Goal: Task Accomplishment & Management: Use online tool/utility

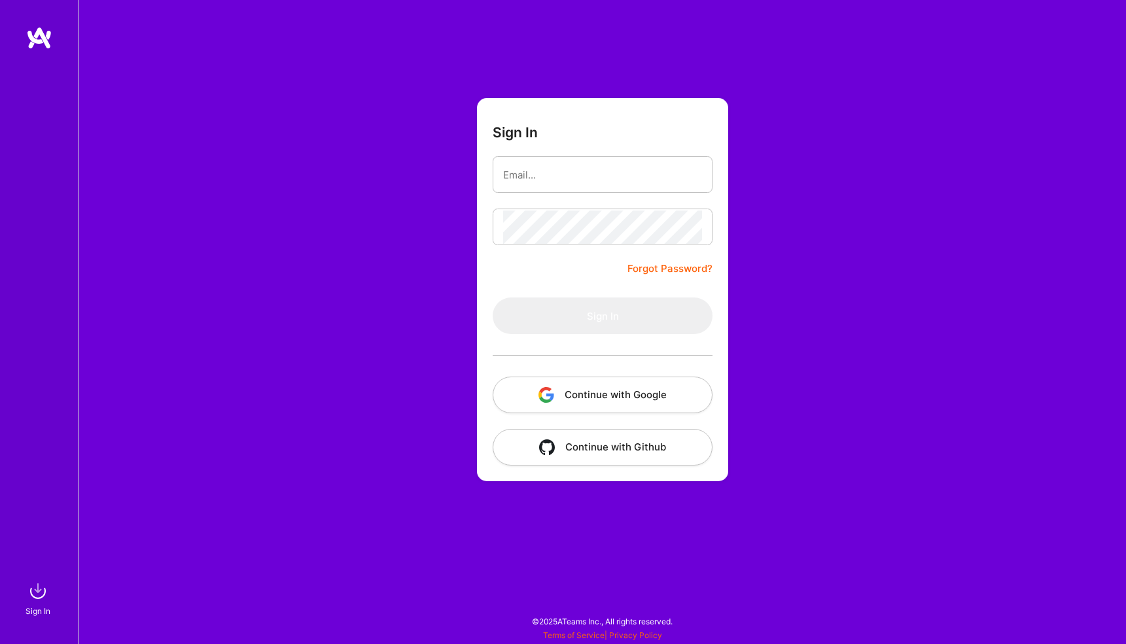
type input "[EMAIL_ADDRESS][DOMAIN_NAME]"
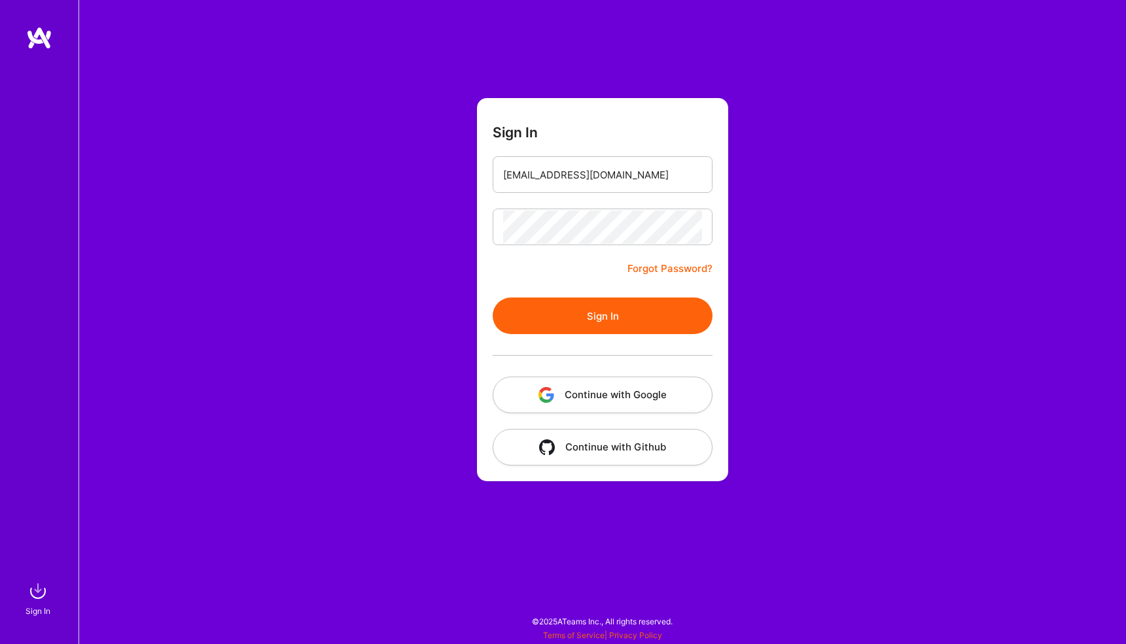
click at [651, 307] on button "Sign In" at bounding box center [603, 316] width 220 height 37
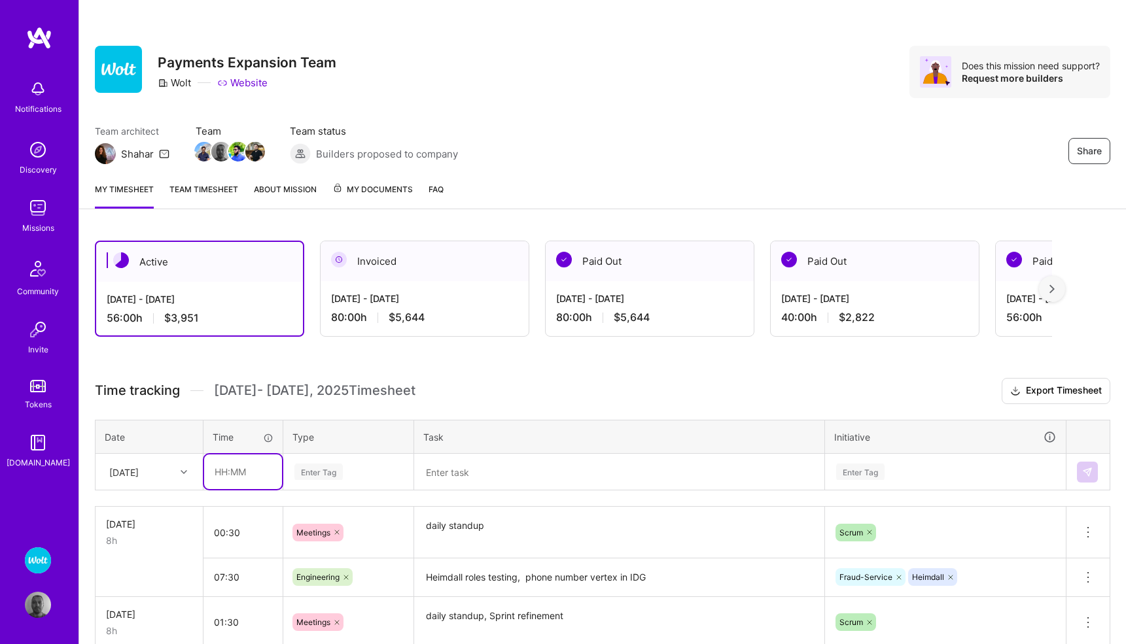
click at [241, 474] on input "text" at bounding box center [243, 472] width 78 height 35
type input "02:00"
click at [319, 469] on div "Enter Tag" at bounding box center [348, 472] width 129 height 34
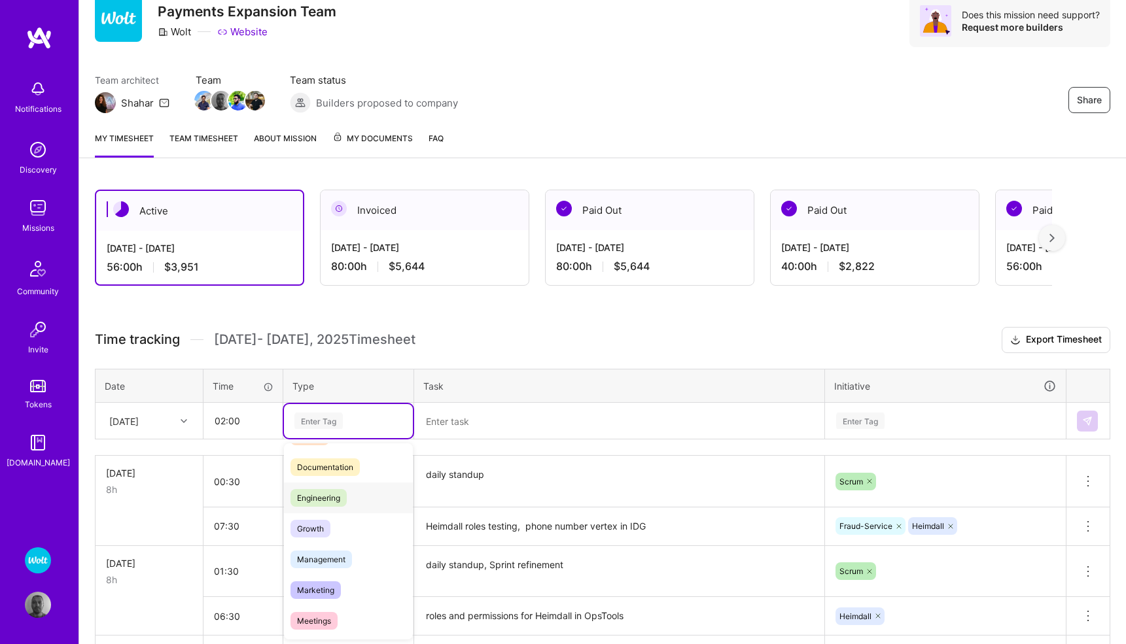
scroll to position [65, 0]
click at [322, 609] on span "Meetings" at bounding box center [313, 615] width 47 height 18
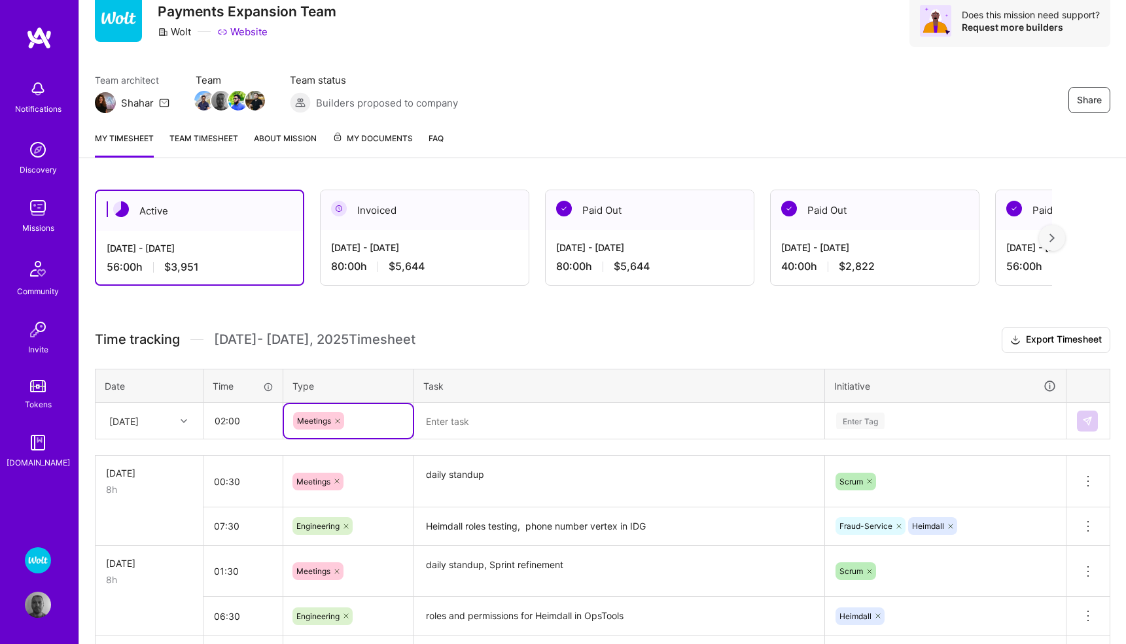
click at [472, 423] on textarea at bounding box center [618, 421] width 407 height 34
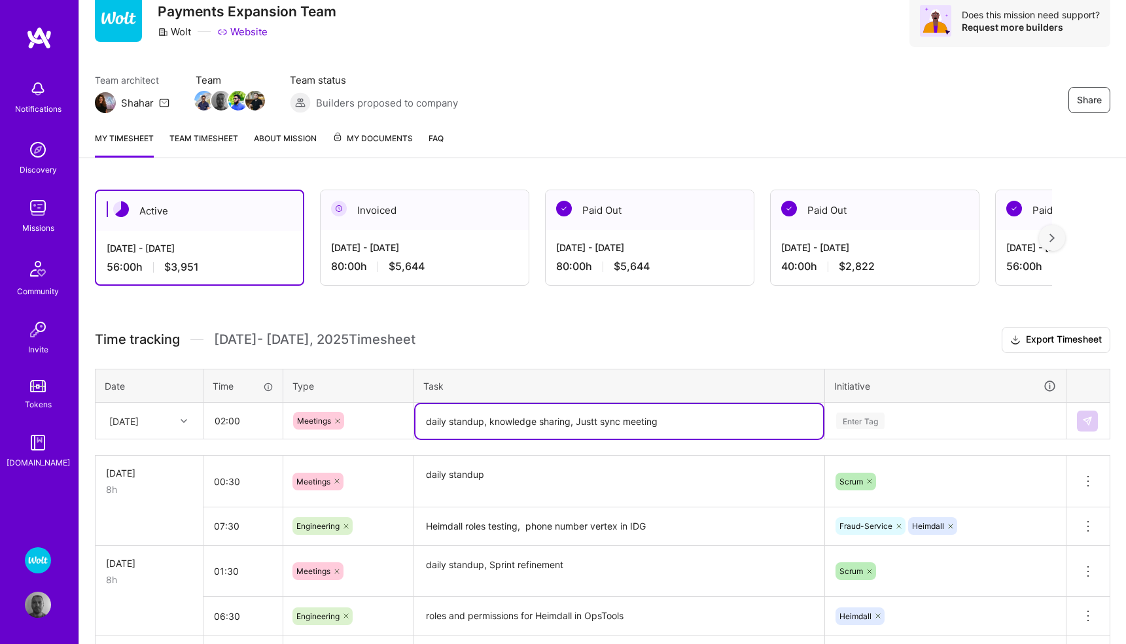
type textarea "daily standup, knowledge sharing, Justt sync meeting"
click at [852, 419] on div "Enter Tag" at bounding box center [944, 421] width 239 height 34
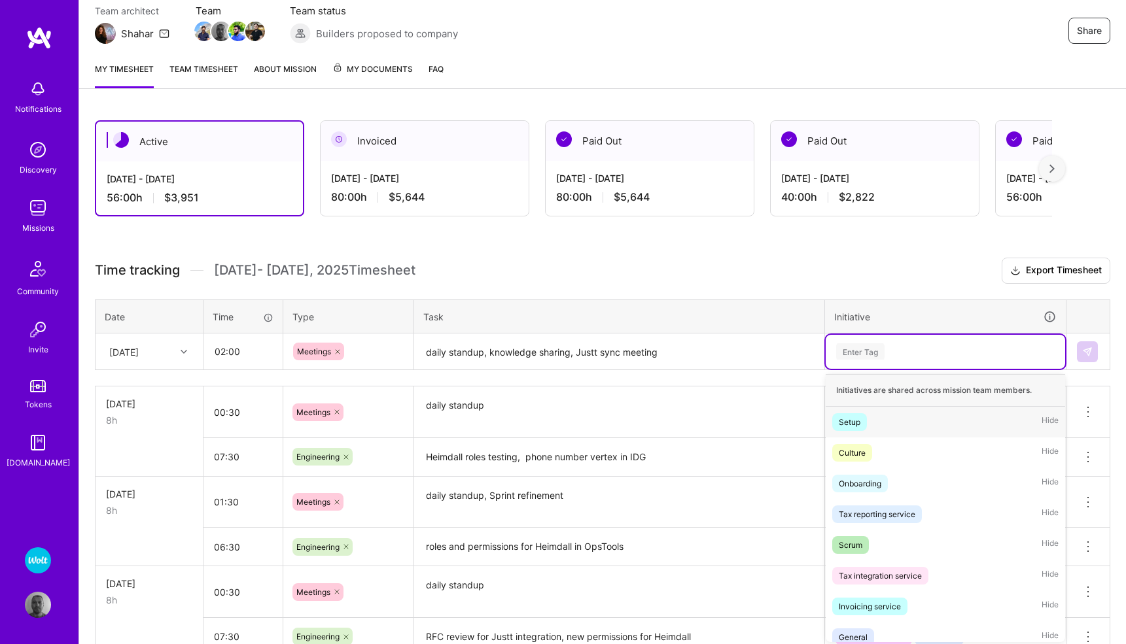
scroll to position [123, 0]
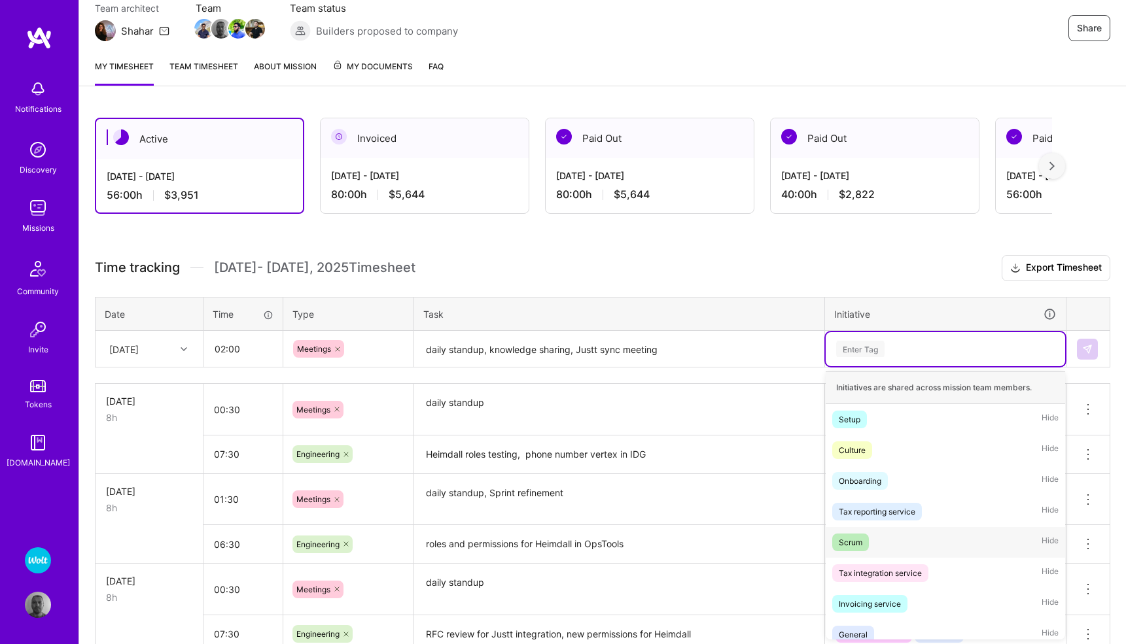
click at [844, 536] on div "Scrum" at bounding box center [851, 543] width 24 height 14
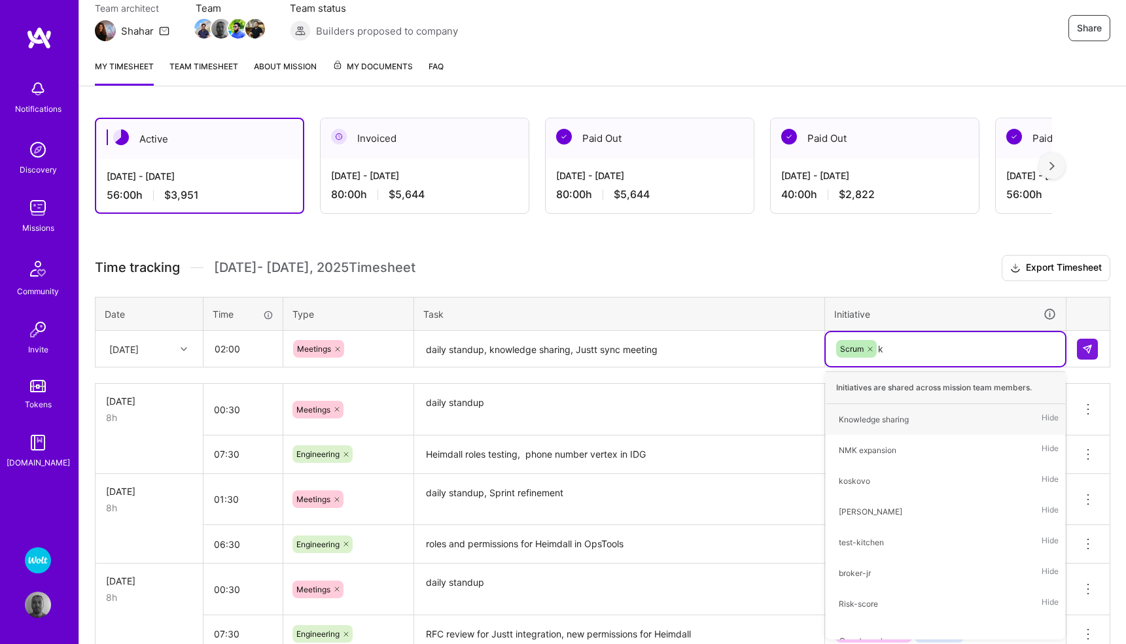
type input "kn"
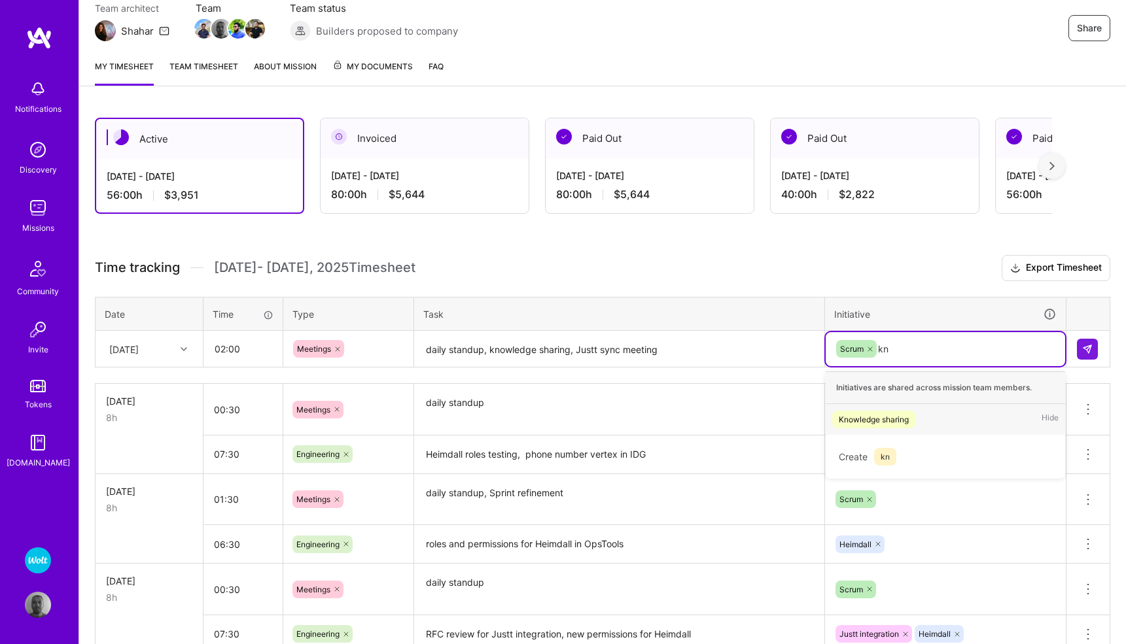
click at [886, 422] on div "Knowledge sharing" at bounding box center [874, 420] width 70 height 14
type input "jus"
click at [916, 419] on div "Justt integration Hide" at bounding box center [944, 419] width 239 height 31
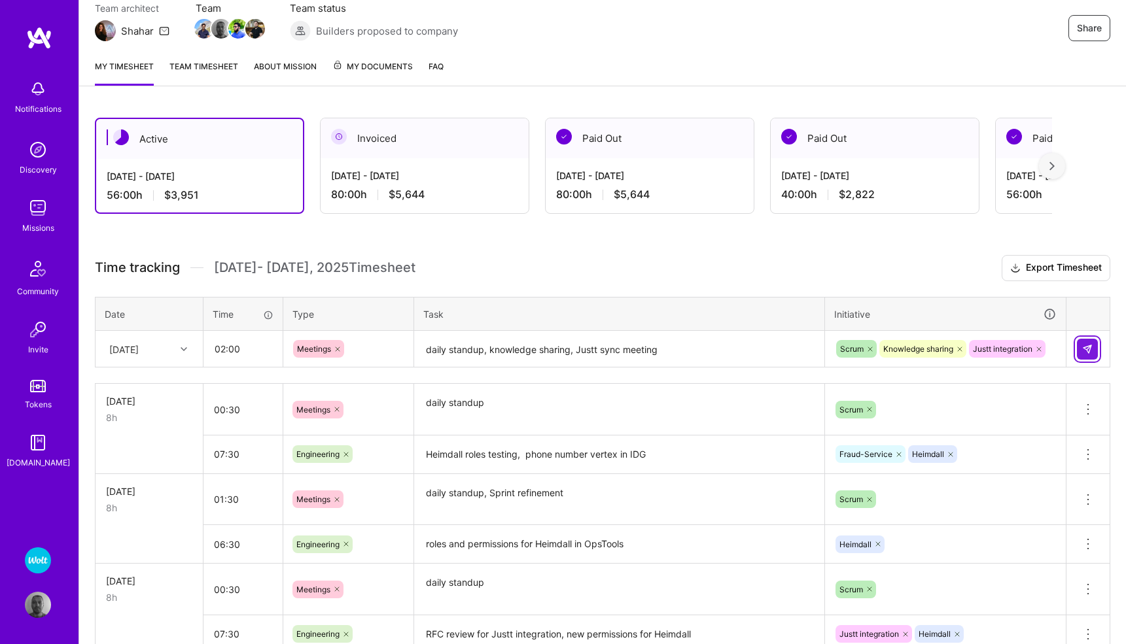
click at [1080, 352] on button at bounding box center [1087, 349] width 21 height 21
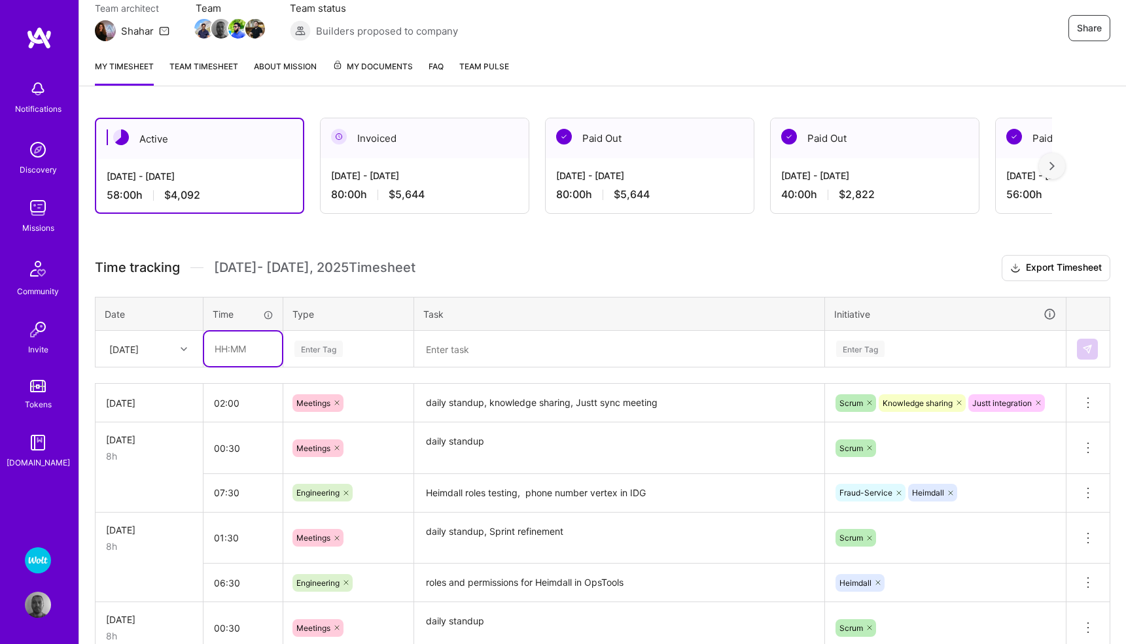
click at [236, 349] on input "text" at bounding box center [243, 349] width 78 height 35
type input "06:00"
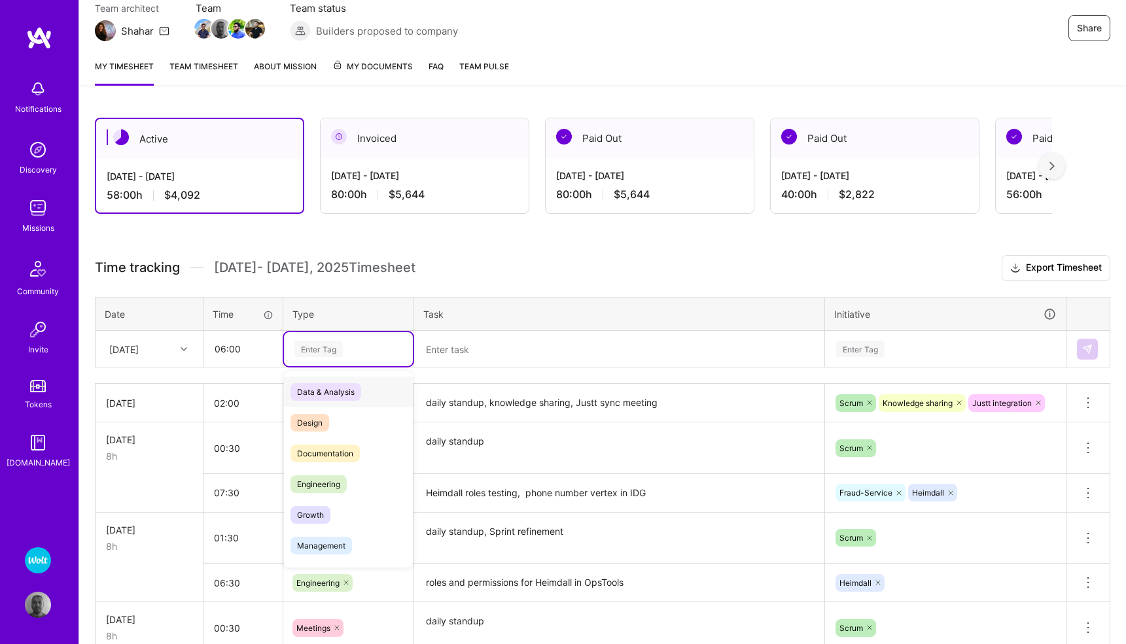
click at [316, 350] on div "Enter Tag" at bounding box center [318, 349] width 48 height 20
click at [330, 477] on span "Engineering" at bounding box center [318, 485] width 56 height 18
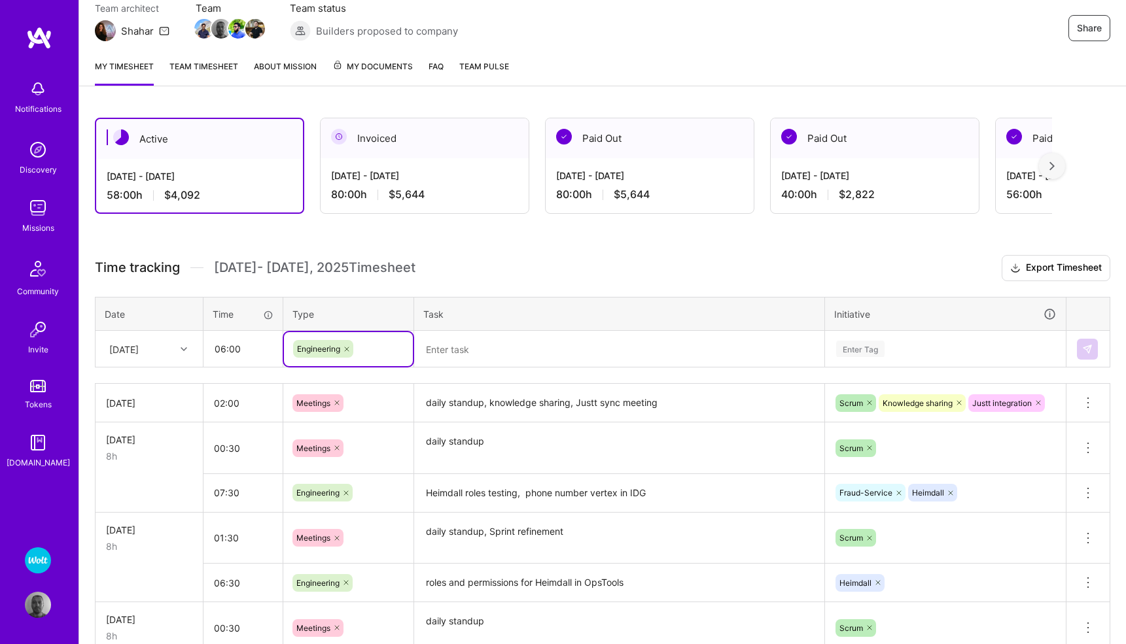
click at [455, 355] on textarea at bounding box center [618, 349] width 407 height 35
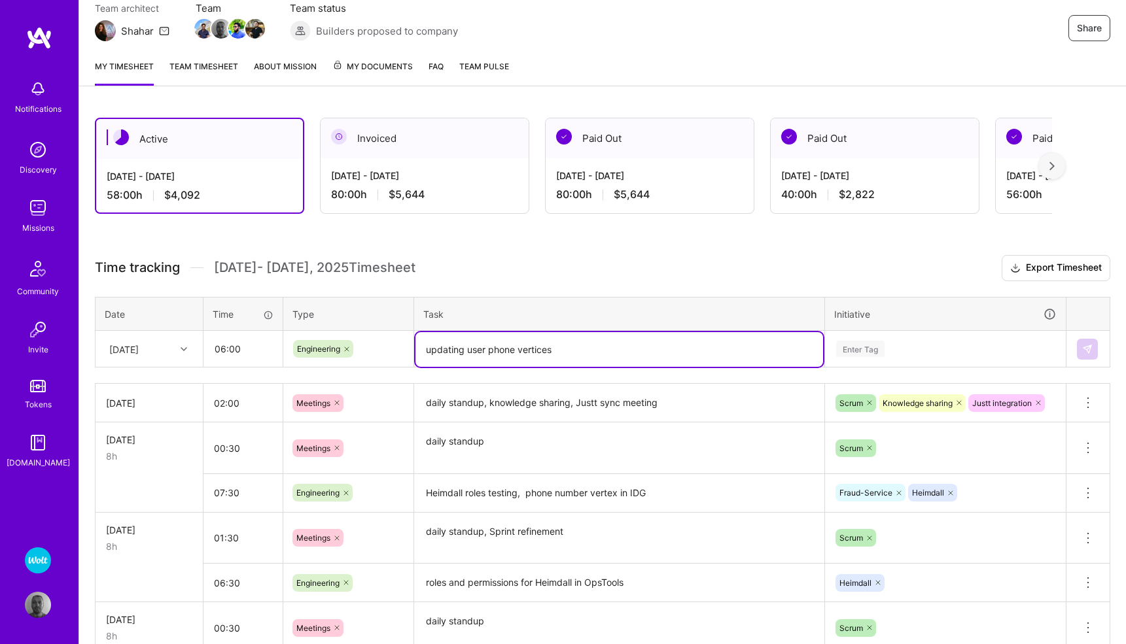
type textarea "updating user phone vertices"
click at [867, 344] on div "Enter Tag" at bounding box center [860, 349] width 48 height 20
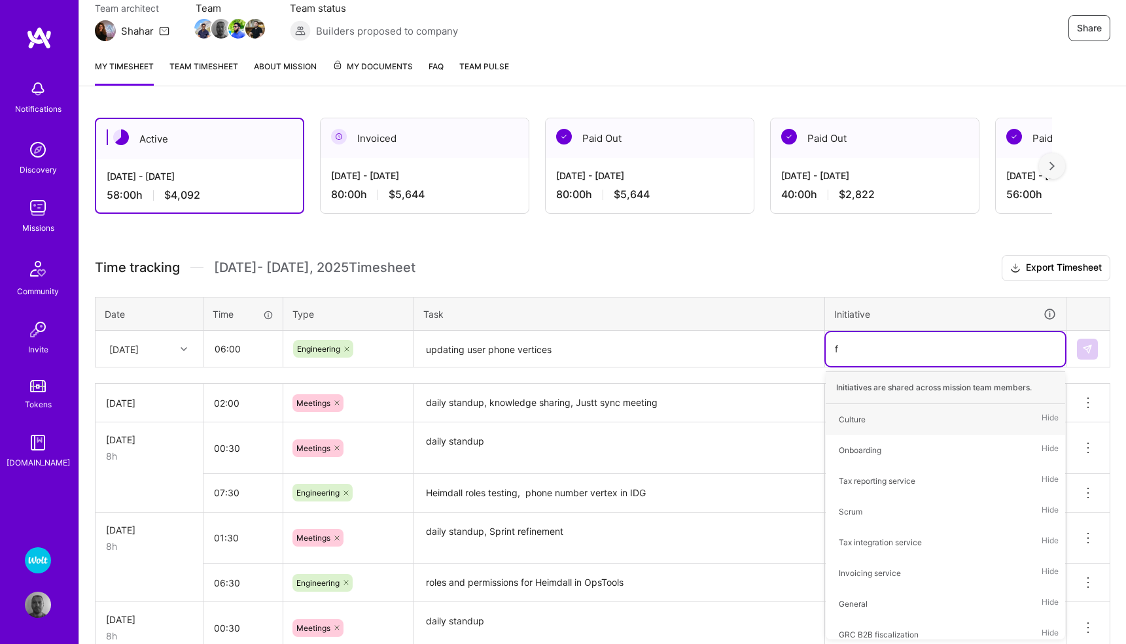
type input "fr"
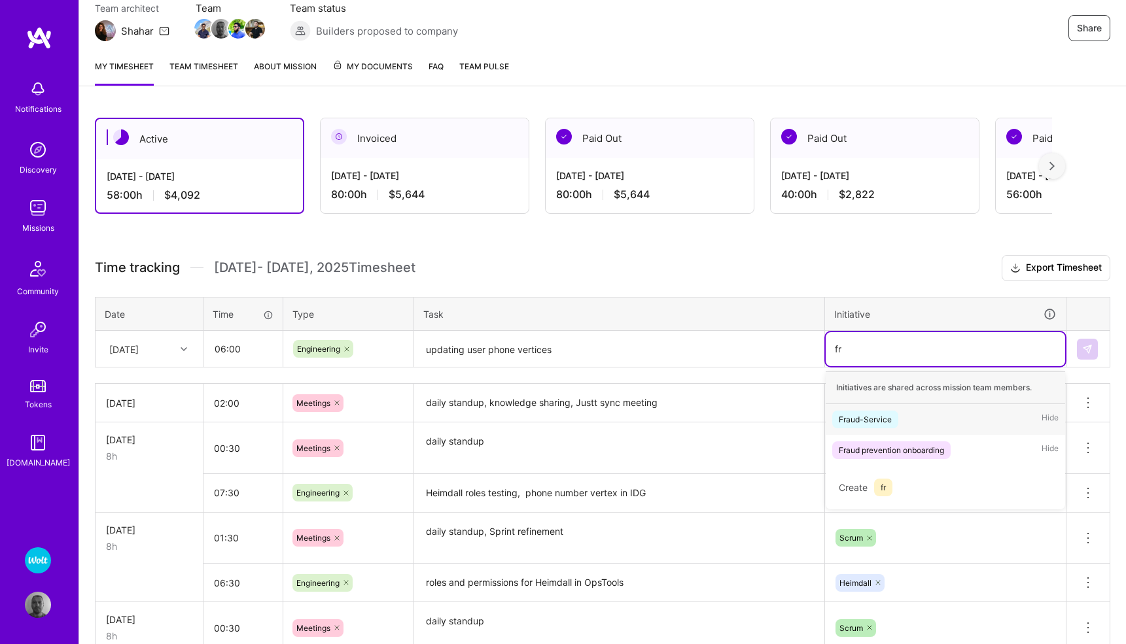
click at [871, 414] on div "Fraud-Service" at bounding box center [865, 420] width 53 height 14
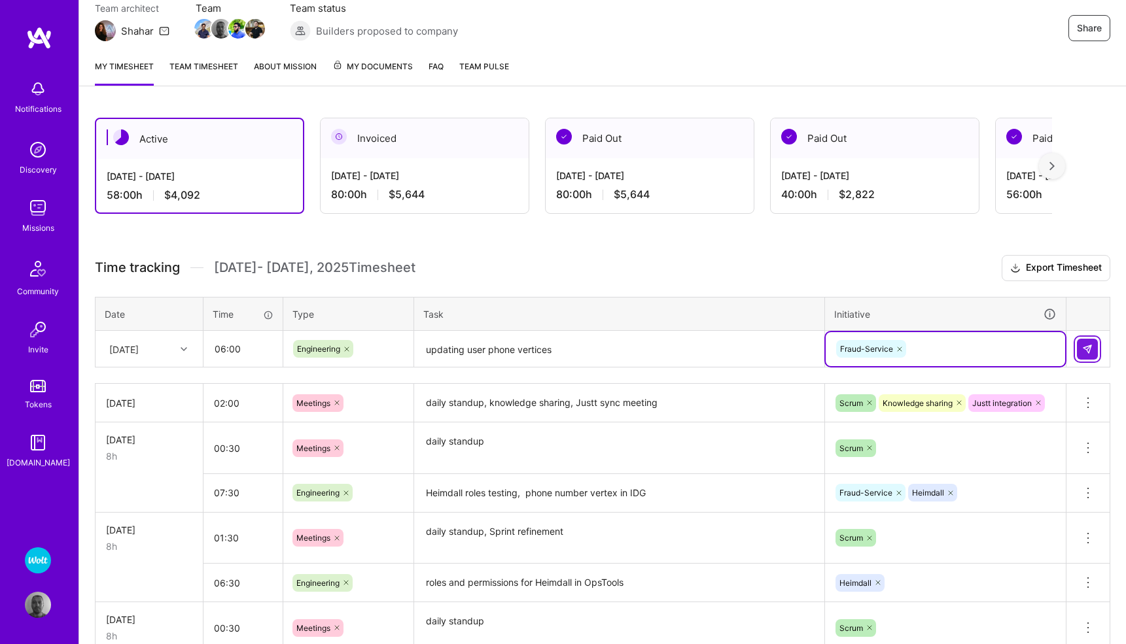
click at [1084, 348] on img at bounding box center [1087, 349] width 10 height 10
